Goal: Information Seeking & Learning: Understand process/instructions

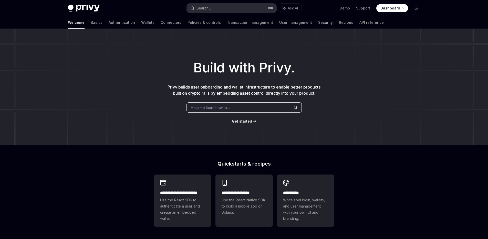
click at [208, 7] on div "Search..." at bounding box center [203, 8] width 14 height 6
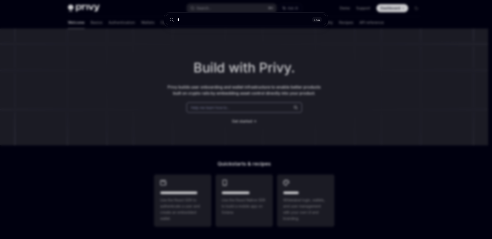
type input "**"
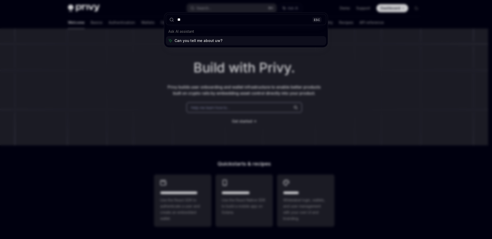
type textarea "*"
type input "*"
type input "****"
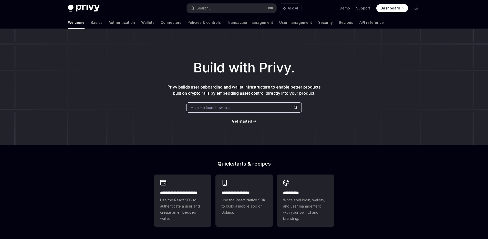
type textarea "*"
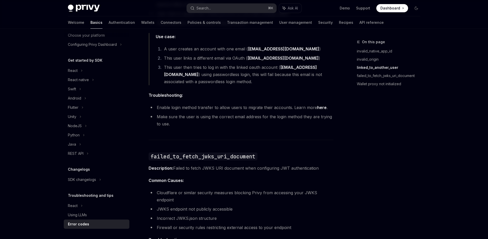
scroll to position [445, 0]
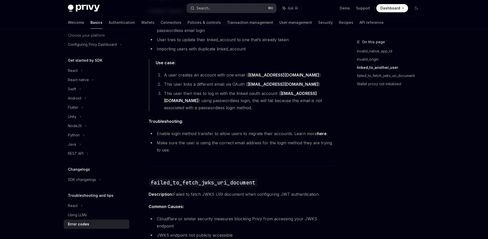
click at [204, 9] on div "Search..." at bounding box center [203, 8] width 14 height 6
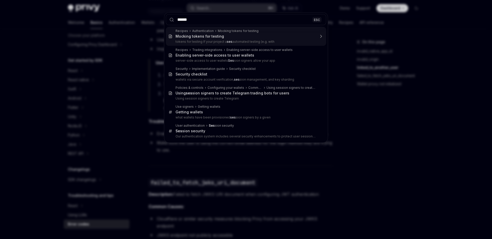
type input "*******"
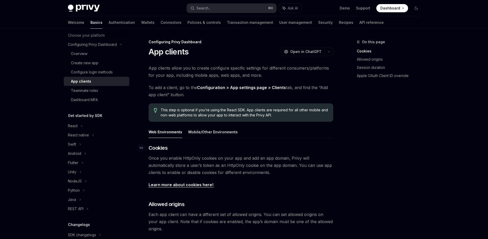
click at [164, 149] on span "Cookies" at bounding box center [158, 147] width 19 height 7
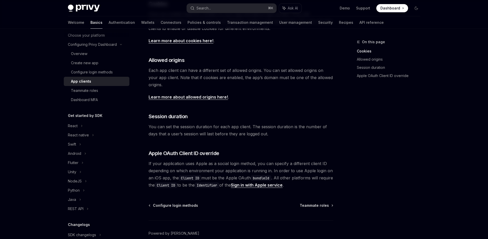
scroll to position [144, 0]
click at [184, 43] on link "Learn more about cookies here!" at bounding box center [181, 40] width 65 height 5
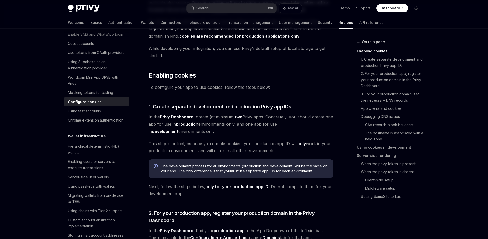
scroll to position [16, 0]
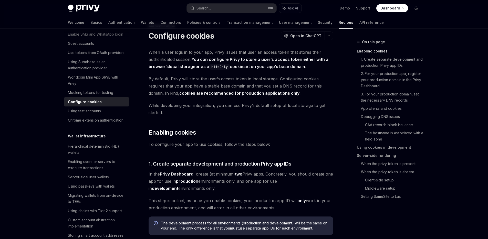
click at [248, 53] on span "When a user logs in to your app, Privy issues that user an access token that st…" at bounding box center [241, 60] width 185 height 22
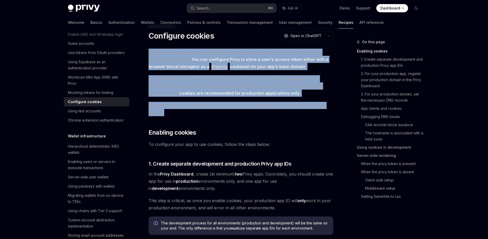
drag, startPoint x: 248, startPoint y: 53, endPoint x: 237, endPoint y: 101, distance: 49.4
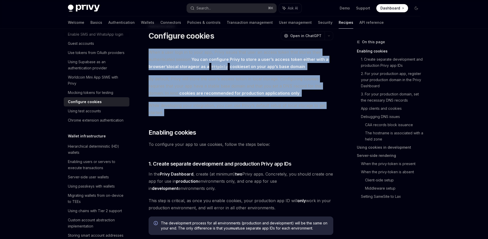
drag, startPoint x: 237, startPoint y: 101, endPoint x: 255, endPoint y: 52, distance: 52.7
click at [255, 52] on span "When a user logs in to your app, Privy issues that user an access token that st…" at bounding box center [241, 60] width 185 height 22
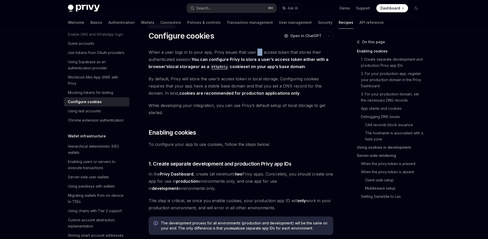
click at [255, 52] on span "When a user logs in to your app, Privy issues that user an access token that st…" at bounding box center [241, 60] width 185 height 22
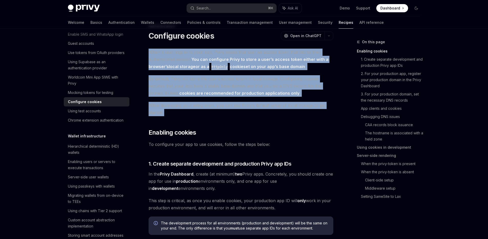
drag, startPoint x: 255, startPoint y: 52, endPoint x: 237, endPoint y: 107, distance: 58.4
click at [237, 107] on span "While developing your integration, you can use Privy’s default setup of local s…" at bounding box center [241, 109] width 185 height 14
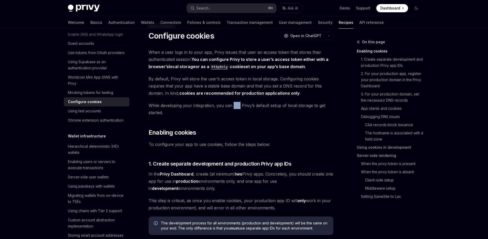
click at [237, 107] on span "While developing your integration, you can use Privy’s default setup of local s…" at bounding box center [241, 109] width 185 height 14
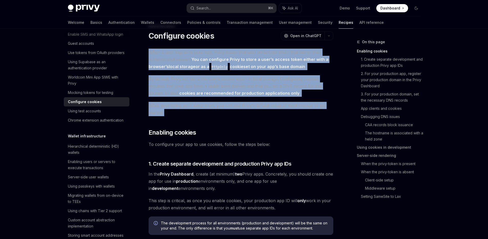
drag, startPoint x: 237, startPoint y: 107, endPoint x: 245, endPoint y: 57, distance: 50.8
click at [245, 57] on strong "You can configure Privy to store a user’s access token either with a browser’s …" at bounding box center [239, 63] width 180 height 13
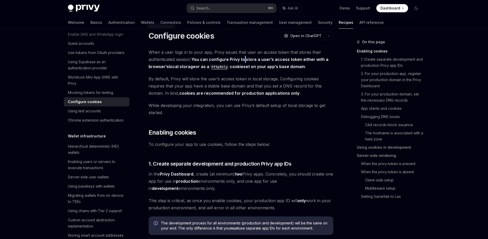
click at [245, 57] on strong "You can configure Privy to store a user’s access token either with a browser’s …" at bounding box center [239, 63] width 180 height 13
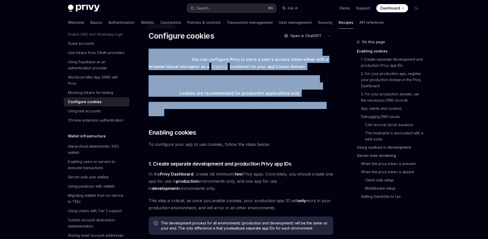
drag, startPoint x: 245, startPoint y: 57, endPoint x: 229, endPoint y: 108, distance: 53.0
click at [229, 108] on span "While developing your integration, you can use Privy’s default setup of local s…" at bounding box center [241, 109] width 185 height 14
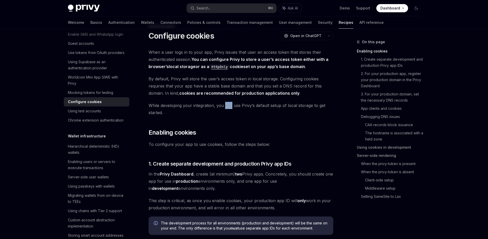
click at [229, 108] on span "While developing your integration, you can use Privy’s default setup of local s…" at bounding box center [241, 109] width 185 height 14
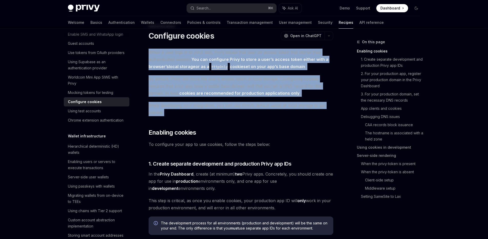
drag, startPoint x: 229, startPoint y: 108, endPoint x: 248, endPoint y: 54, distance: 57.1
click at [248, 54] on span "When a user logs in to your app, Privy issues that user an access token that st…" at bounding box center [241, 60] width 185 height 22
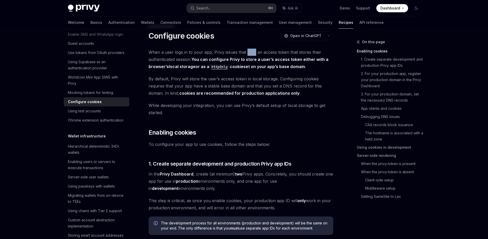
click at [248, 54] on span "When a user logs in to your app, Privy issues that user an access token that st…" at bounding box center [241, 60] width 185 height 22
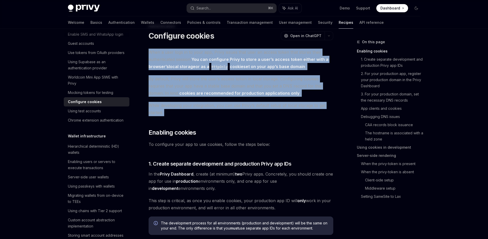
drag, startPoint x: 248, startPoint y: 54, endPoint x: 223, endPoint y: 113, distance: 64.1
click at [223, 113] on span "While developing your integration, you can use Privy’s default setup of local s…" at bounding box center [241, 109] width 185 height 14
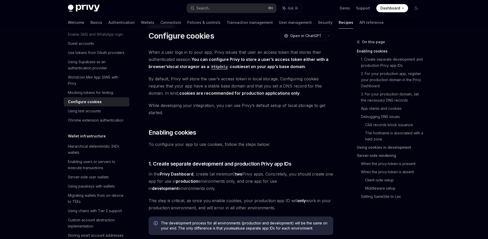
click at [223, 113] on span "While developing your integration, you can use Privy’s default setup of local s…" at bounding box center [241, 109] width 185 height 14
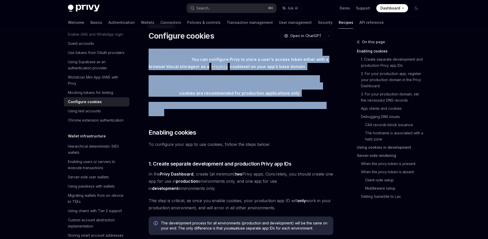
drag, startPoint x: 223, startPoint y: 113, endPoint x: 239, endPoint y: 57, distance: 58.2
click at [239, 57] on strong "You can configure Privy to store a user’s access token either with a browser’s …" at bounding box center [239, 63] width 180 height 13
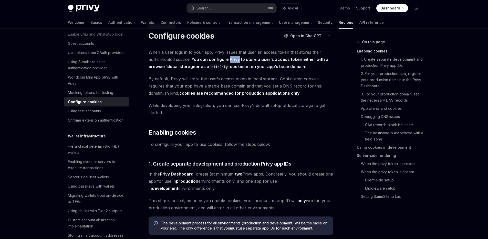
click at [239, 57] on strong "You can configure Privy to store a user’s access token either with a browser’s …" at bounding box center [239, 63] width 180 height 13
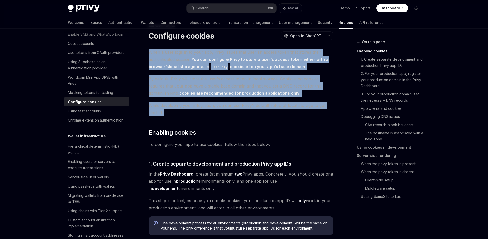
drag, startPoint x: 239, startPoint y: 57, endPoint x: 223, endPoint y: 104, distance: 49.5
click at [223, 104] on span "While developing your integration, you can use Privy’s default setup of local s…" at bounding box center [241, 109] width 185 height 14
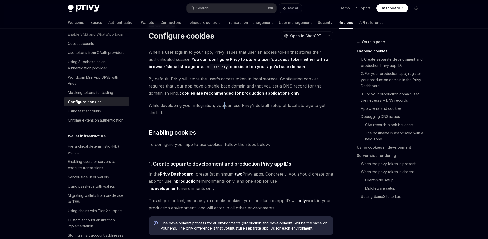
click at [223, 104] on span "While developing your integration, you can use Privy’s default setup of local s…" at bounding box center [241, 109] width 185 height 14
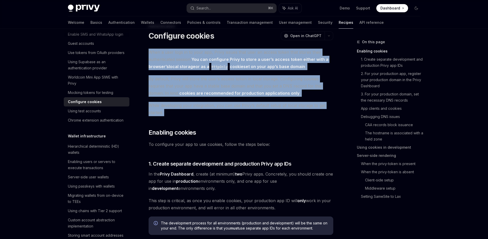
drag, startPoint x: 223, startPoint y: 104, endPoint x: 241, endPoint y: 53, distance: 53.8
click at [241, 53] on span "When a user logs in to your app, Privy issues that user an access token that st…" at bounding box center [241, 60] width 185 height 22
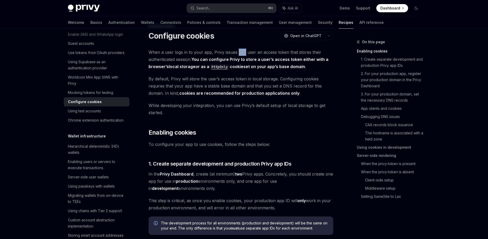
click at [241, 53] on span "When a user logs in to your app, Privy issues that user an access token that st…" at bounding box center [241, 60] width 185 height 22
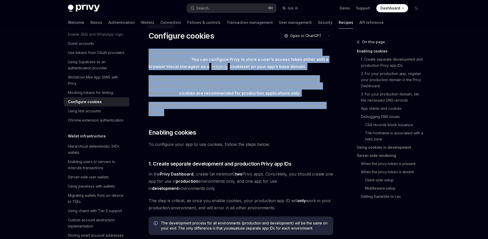
drag, startPoint x: 241, startPoint y: 53, endPoint x: 218, endPoint y: 113, distance: 64.5
click at [218, 113] on span "While developing your integration, you can use Privy’s default setup of local s…" at bounding box center [241, 109] width 185 height 14
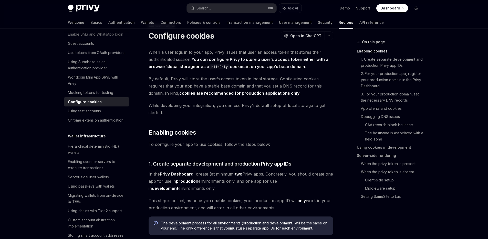
click at [218, 113] on span "While developing your integration, you can use Privy’s default setup of local s…" at bounding box center [241, 109] width 185 height 14
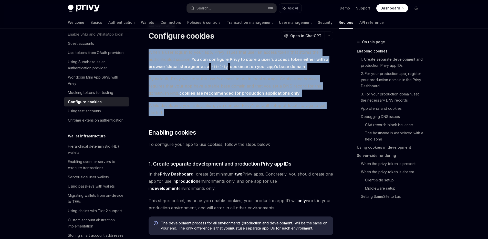
drag, startPoint x: 218, startPoint y: 113, endPoint x: 236, endPoint y: 61, distance: 55.9
click at [236, 61] on strong "You can configure Privy to store a user’s access token either with a browser’s …" at bounding box center [239, 63] width 180 height 13
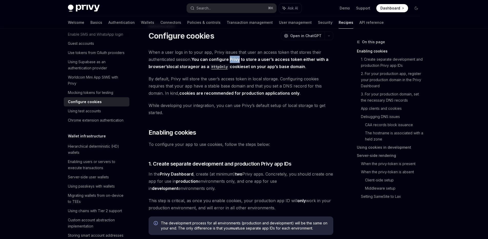
click at [236, 61] on strong "You can configure Privy to store a user’s access token either with a browser’s …" at bounding box center [239, 63] width 180 height 13
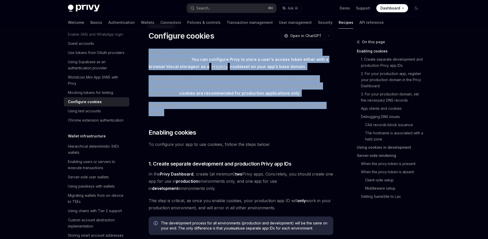
drag, startPoint x: 236, startPoint y: 61, endPoint x: 215, endPoint y: 111, distance: 54.4
click at [215, 111] on span "While developing your integration, you can use Privy’s default setup of local s…" at bounding box center [241, 109] width 185 height 14
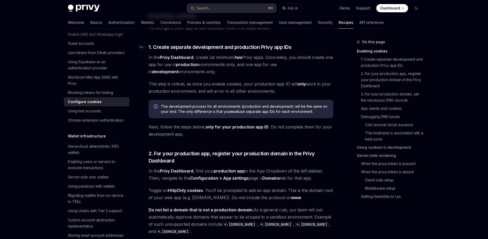
click at [220, 44] on span "1. Create separate development and production Privy app IDs" at bounding box center [220, 47] width 143 height 7
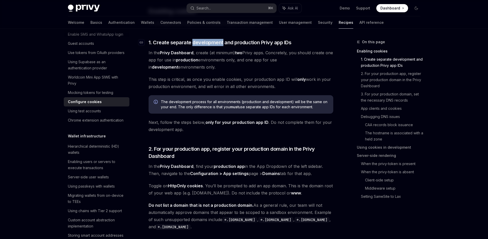
click at [220, 44] on span "1. Create separate development and production Privy app IDs" at bounding box center [220, 42] width 143 height 7
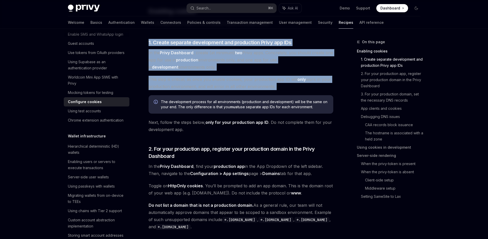
drag, startPoint x: 220, startPoint y: 44, endPoint x: 212, endPoint y: 84, distance: 40.6
click at [212, 84] on span "This step is critical, as once you enable cookies, your production app ID will …" at bounding box center [241, 83] width 185 height 14
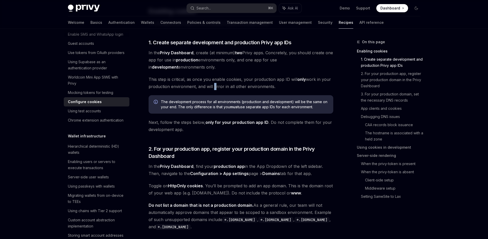
click at [212, 84] on span "This step is critical, as once you enable cookies, your production app ID will …" at bounding box center [241, 83] width 185 height 14
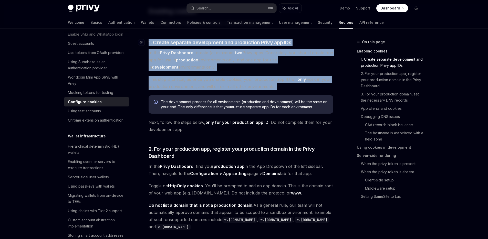
drag, startPoint x: 212, startPoint y: 84, endPoint x: 223, endPoint y: 43, distance: 42.6
click at [223, 43] on span "1. Create separate development and production Privy app IDs" at bounding box center [220, 42] width 143 height 7
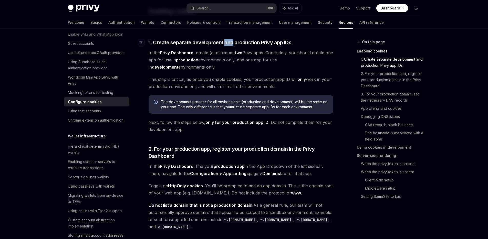
click at [223, 43] on span "1. Create separate development and production Privy app IDs" at bounding box center [220, 42] width 143 height 7
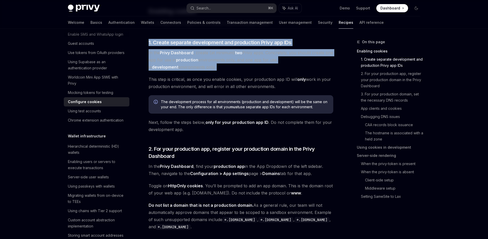
drag, startPoint x: 223, startPoint y: 43, endPoint x: 217, endPoint y: 71, distance: 29.2
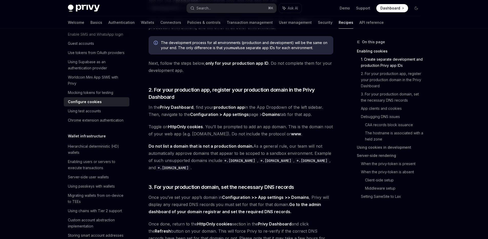
scroll to position [257, 0]
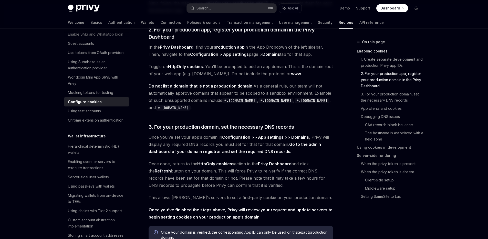
click at [203, 105] on span "Do not list a domain that is not a production domain. As a general rule, our te…" at bounding box center [241, 96] width 185 height 29
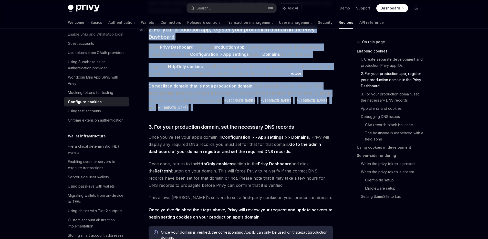
drag, startPoint x: 203, startPoint y: 105, endPoint x: 220, endPoint y: 30, distance: 77.0
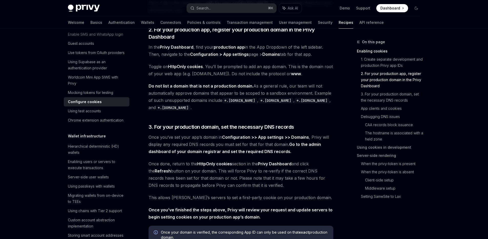
click at [210, 108] on span "Do not list a domain that is not a production domain. As a general rule, our te…" at bounding box center [241, 96] width 185 height 29
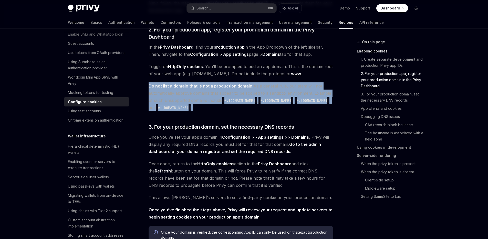
click at [210, 108] on span "Do not list a domain that is not a production domain. As a general rule, our te…" at bounding box center [241, 96] width 185 height 29
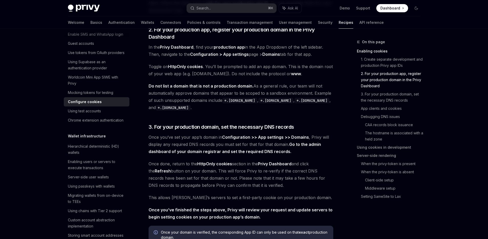
click at [211, 106] on span "Do not list a domain that is not a production domain. As a general rule, our te…" at bounding box center [241, 96] width 185 height 29
click at [289, 128] on span "3. For your production domain, set the necessary DNS records" at bounding box center [221, 126] width 145 height 7
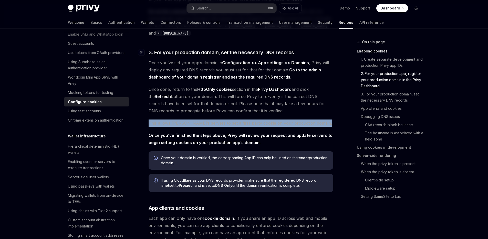
scroll to position [341, 0]
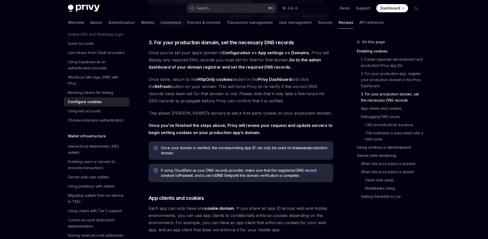
click at [295, 130] on span "Once you’ve finished the steps above, Privy will review your request and update…" at bounding box center [241, 129] width 185 height 14
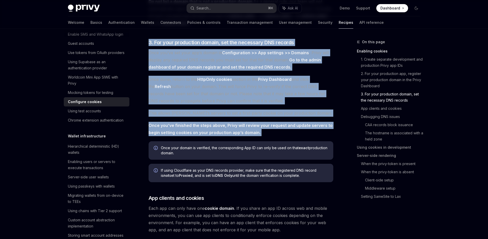
drag, startPoint x: 295, startPoint y: 130, endPoint x: 331, endPoint y: 32, distance: 104.1
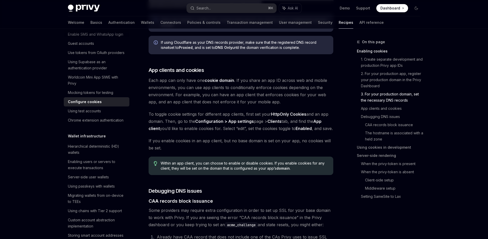
scroll to position [601, 0]
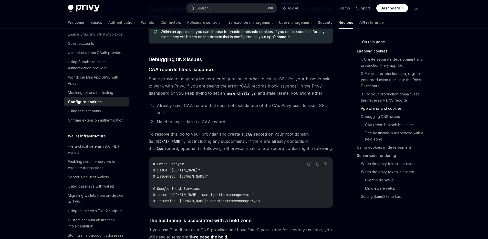
click at [296, 152] on span "To resolve this, go to your provider and create a CAA record on your root domai…" at bounding box center [241, 142] width 185 height 22
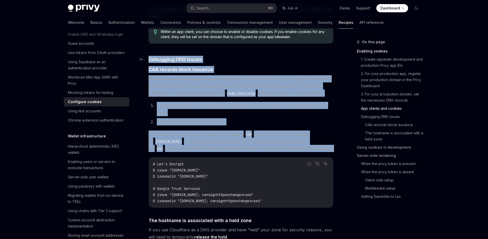
drag, startPoint x: 296, startPoint y: 156, endPoint x: 301, endPoint y: 65, distance: 91.1
click at [301, 63] on h3 "​ Debugging DNS issues" at bounding box center [241, 59] width 185 height 7
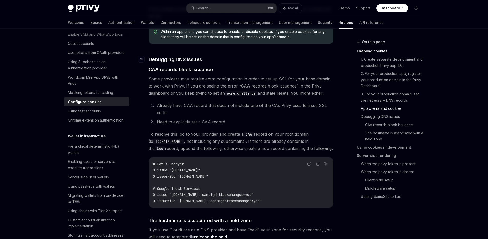
click at [301, 63] on h3 "​ Debugging DNS issues" at bounding box center [241, 59] width 185 height 7
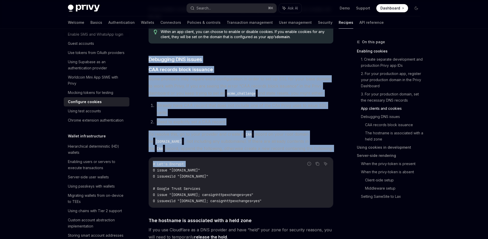
drag, startPoint x: 301, startPoint y: 65, endPoint x: 298, endPoint y: 165, distance: 100.2
click at [298, 165] on div "# Let's Encrypt 0 issue "[DOMAIN_NAME]" 0 issuewild "[DOMAIN_NAME]" # Google Tr…" at bounding box center [241, 183] width 184 height 50
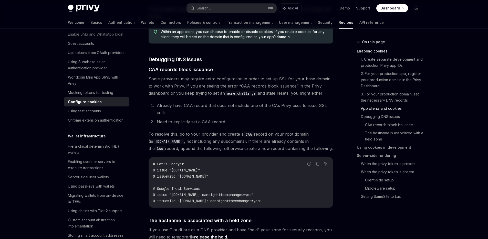
click at [250, 198] on code "# Let's Encrypt 0 issue "[DOMAIN_NAME]" 0 issuewild "[DOMAIN_NAME]" # Google Tr…" at bounding box center [241, 182] width 176 height 43
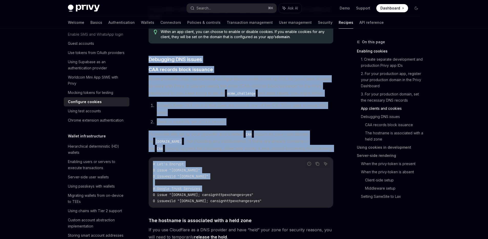
drag, startPoint x: 250, startPoint y: 198, endPoint x: 280, endPoint y: 54, distance: 147.0
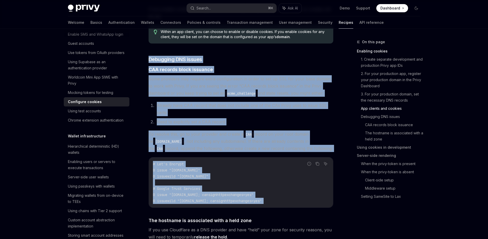
drag, startPoint x: 280, startPoint y: 54, endPoint x: 279, endPoint y: 213, distance: 158.3
click at [279, 208] on div "# Let's Encrypt 0 issue "[DOMAIN_NAME]" 0 issuewild "[DOMAIN_NAME]" # Google Tr…" at bounding box center [241, 183] width 184 height 50
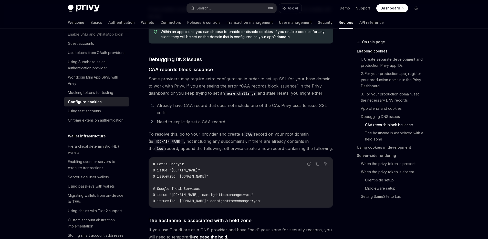
scroll to position [669, 0]
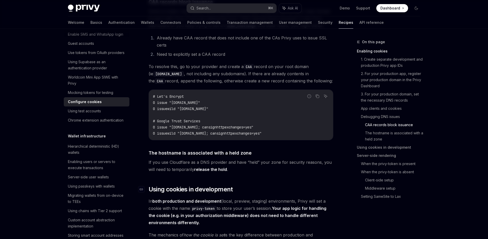
click at [285, 193] on h2 "​ Using cookies in development" at bounding box center [241, 189] width 185 height 8
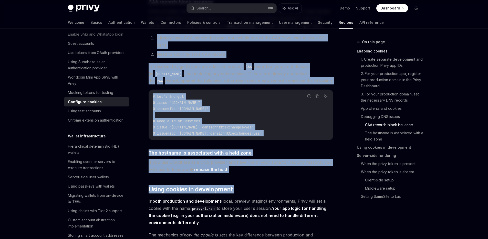
drag, startPoint x: 285, startPoint y: 193, endPoint x: 265, endPoint y: 41, distance: 153.2
click at [265, 41] on li "Already have CAA record that does not include one of the CAs Privy uses to issu…" at bounding box center [244, 41] width 178 height 14
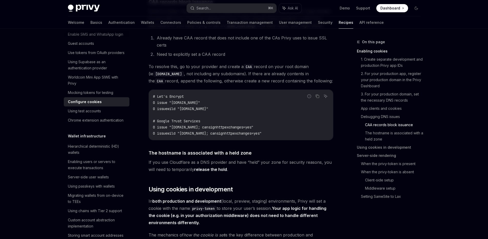
type textarea "*"
